Goal: Navigation & Orientation: Find specific page/section

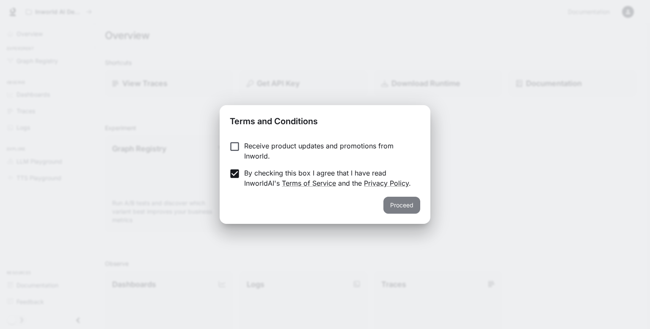
click at [409, 201] on button "Proceed" at bounding box center [402, 204] width 37 height 17
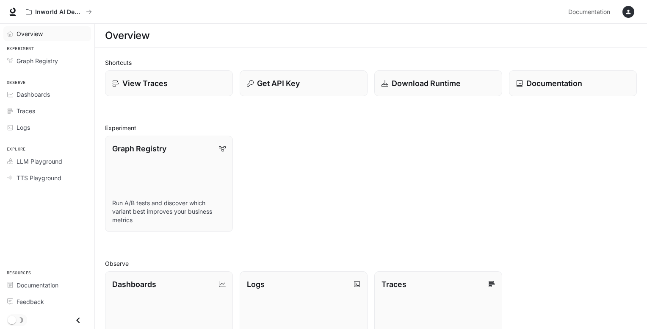
click at [44, 39] on link "Overview" at bounding box center [47, 33] width 88 height 15
click at [219, 176] on link "Graph Registry Run A/B tests and discover which variant best improves your busi…" at bounding box center [168, 183] width 129 height 97
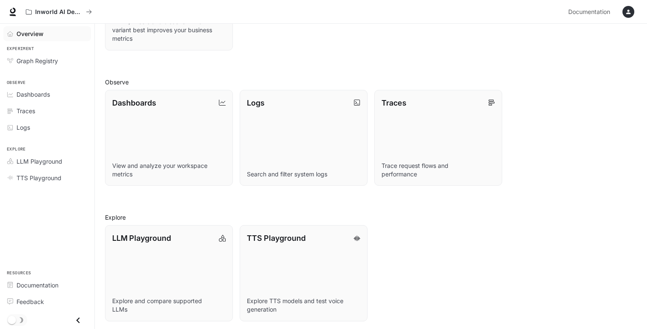
scroll to position [183, 0]
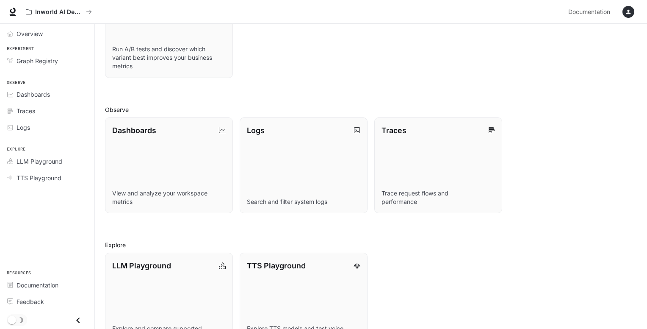
scroll to position [183, 0]
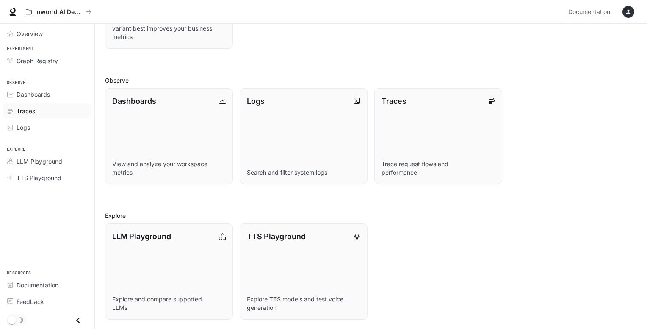
click at [47, 108] on div "Traces" at bounding box center [52, 110] width 71 height 9
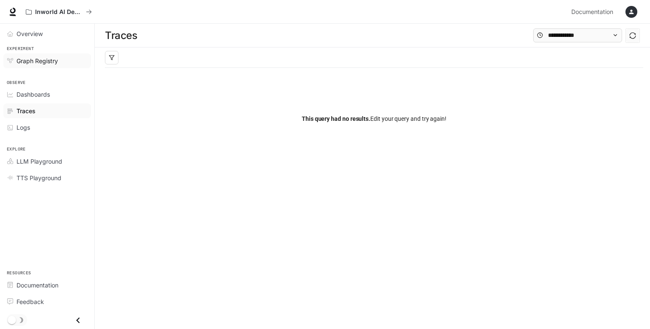
click at [34, 60] on span "Graph Registry" at bounding box center [37, 60] width 41 height 9
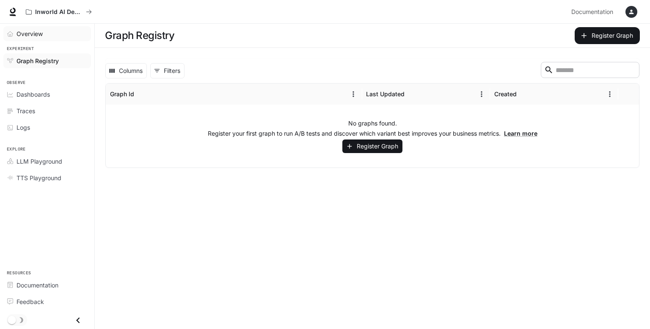
click at [47, 28] on link "Overview" at bounding box center [47, 33] width 88 height 15
